Goal: Task Accomplishment & Management: Manage account settings

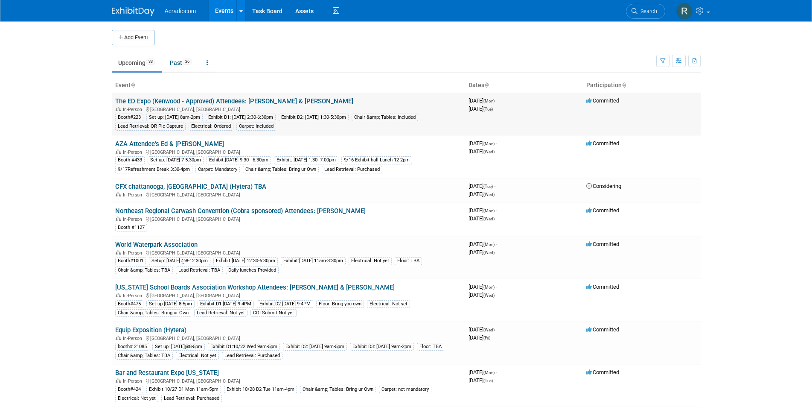
click at [169, 102] on link "The ED Expo (Kenwood - Approved) Attendees: [PERSON_NAME] & [PERSON_NAME]" at bounding box center [234, 101] width 238 height 8
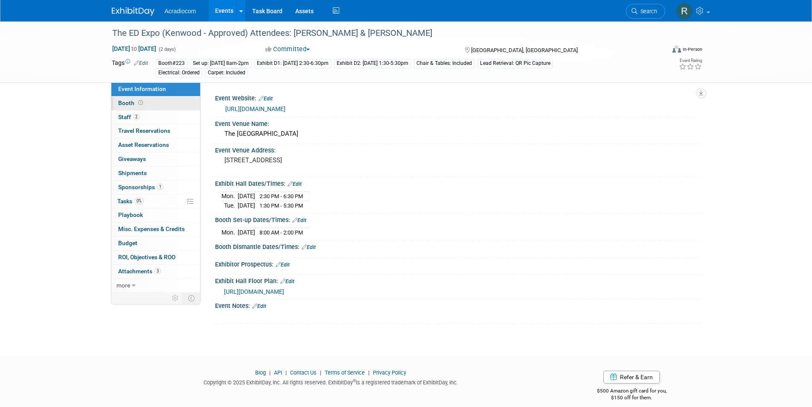
click at [159, 101] on link "Booth" at bounding box center [155, 103] width 89 height 14
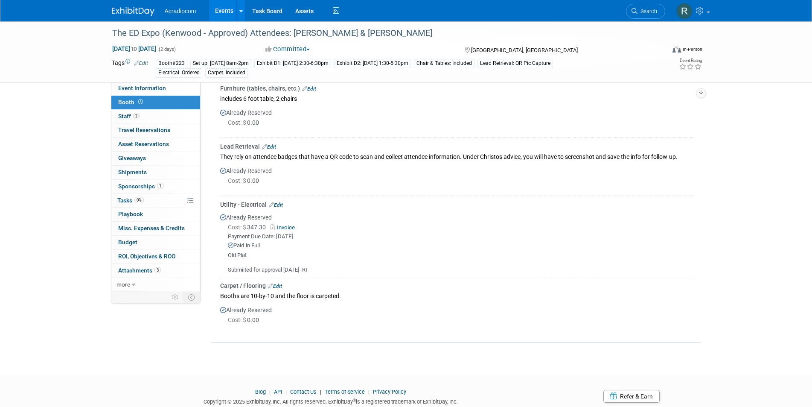
scroll to position [146, 0]
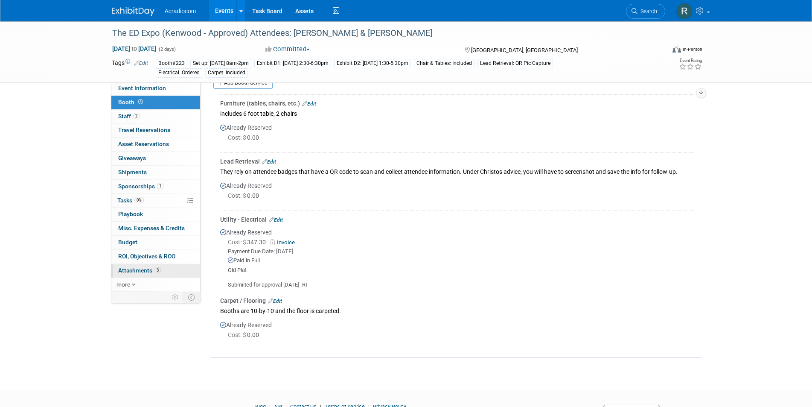
click at [147, 268] on span "Attachments 3" at bounding box center [139, 270] width 43 height 7
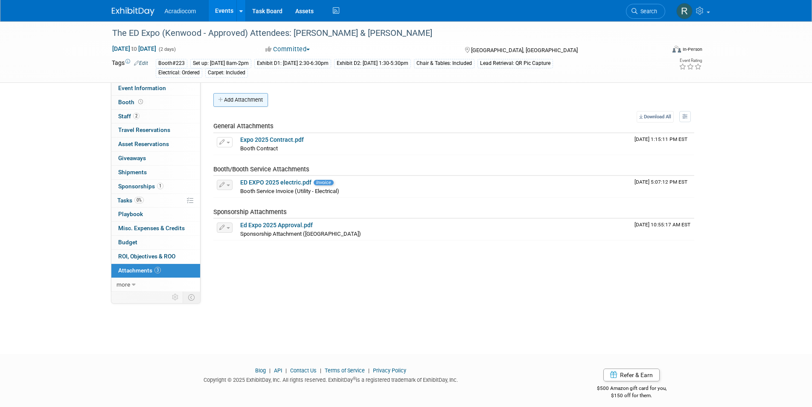
click at [250, 99] on button "Add Attachment" at bounding box center [240, 100] width 55 height 14
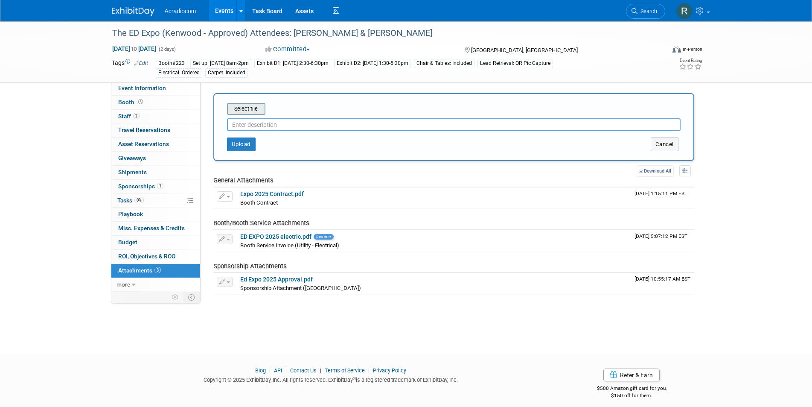
click at [258, 107] on input "file" at bounding box center [214, 109] width 102 height 10
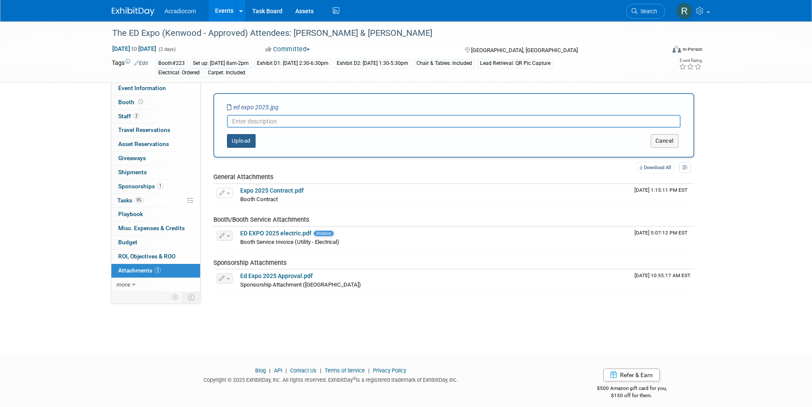
click at [245, 143] on button "Upload" at bounding box center [241, 141] width 29 height 14
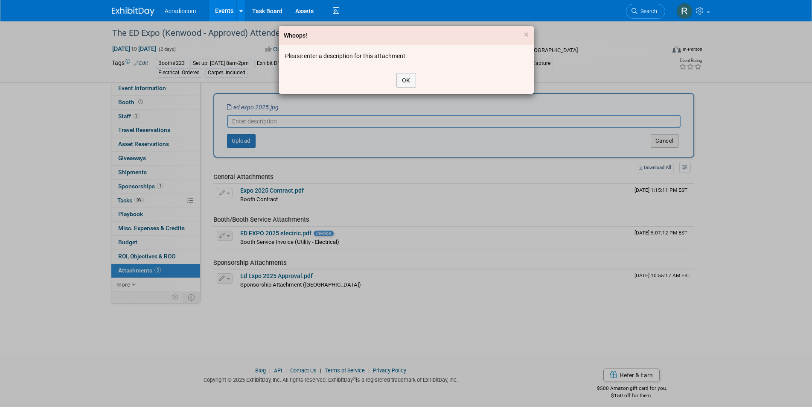
click at [284, 117] on div "Whoops! × Please enter a description for this attachment. OK" at bounding box center [406, 203] width 812 height 407
click at [405, 79] on button "OK" at bounding box center [406, 80] width 20 height 15
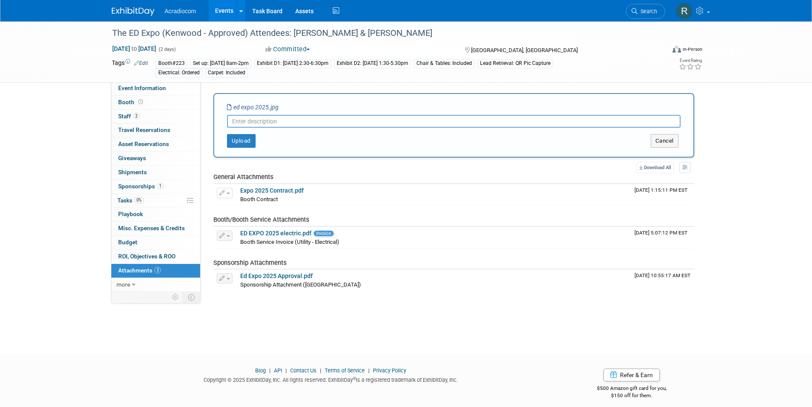
click at [272, 122] on input "text" at bounding box center [454, 121] width 454 height 13
type input "Booth Picture"
click at [248, 140] on button "Upload" at bounding box center [241, 141] width 29 height 14
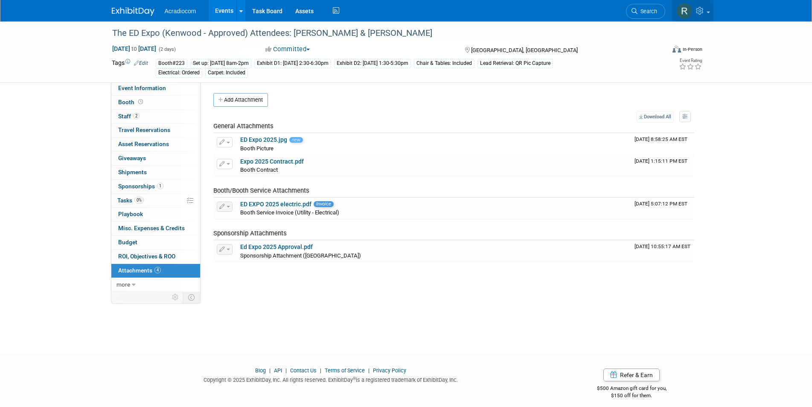
click at [686, 8] on img at bounding box center [684, 11] width 16 height 16
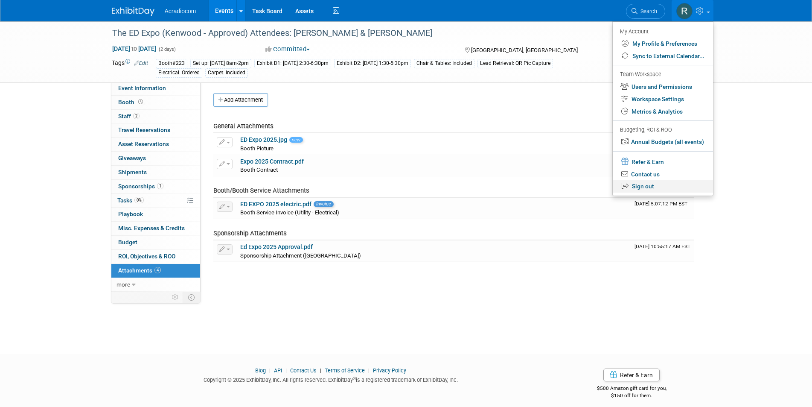
click at [639, 186] on link "Sign out" at bounding box center [663, 186] width 100 height 12
